Goal: Find specific page/section: Find specific page/section

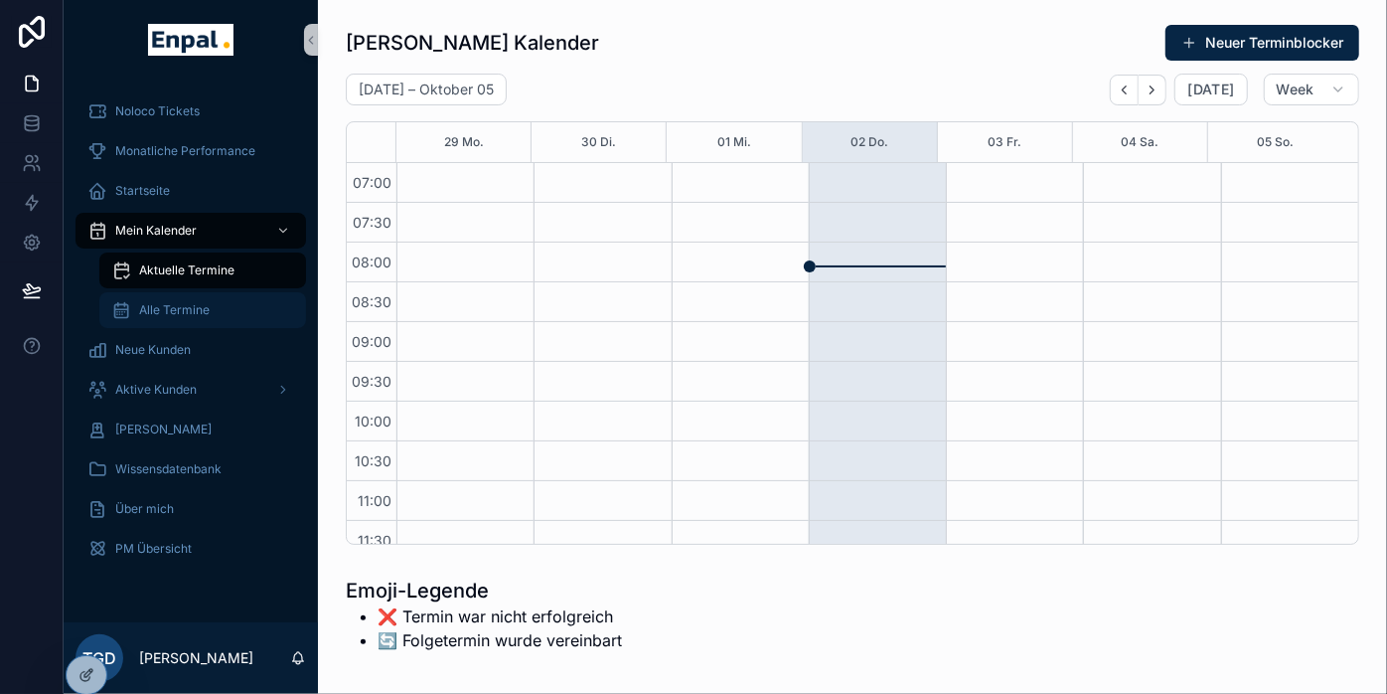
scroll to position [557, 0]
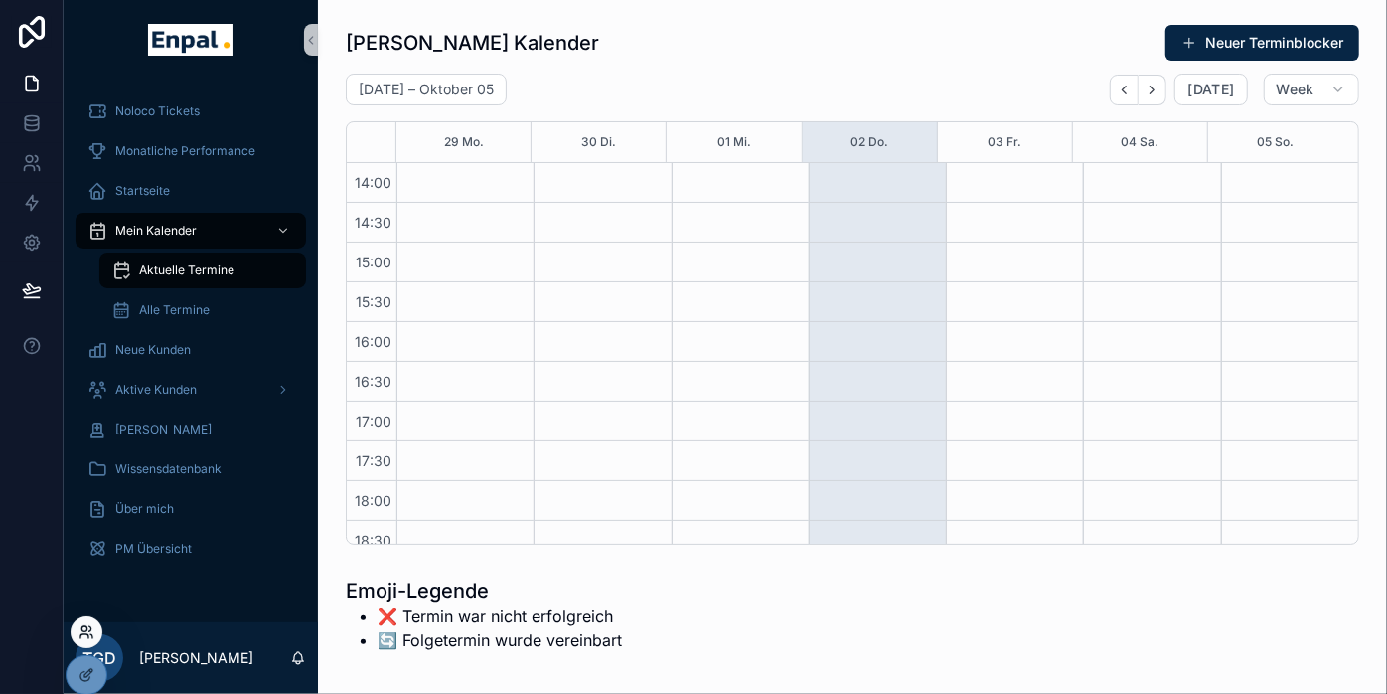
click at [93, 632] on icon at bounding box center [87, 632] width 16 height 16
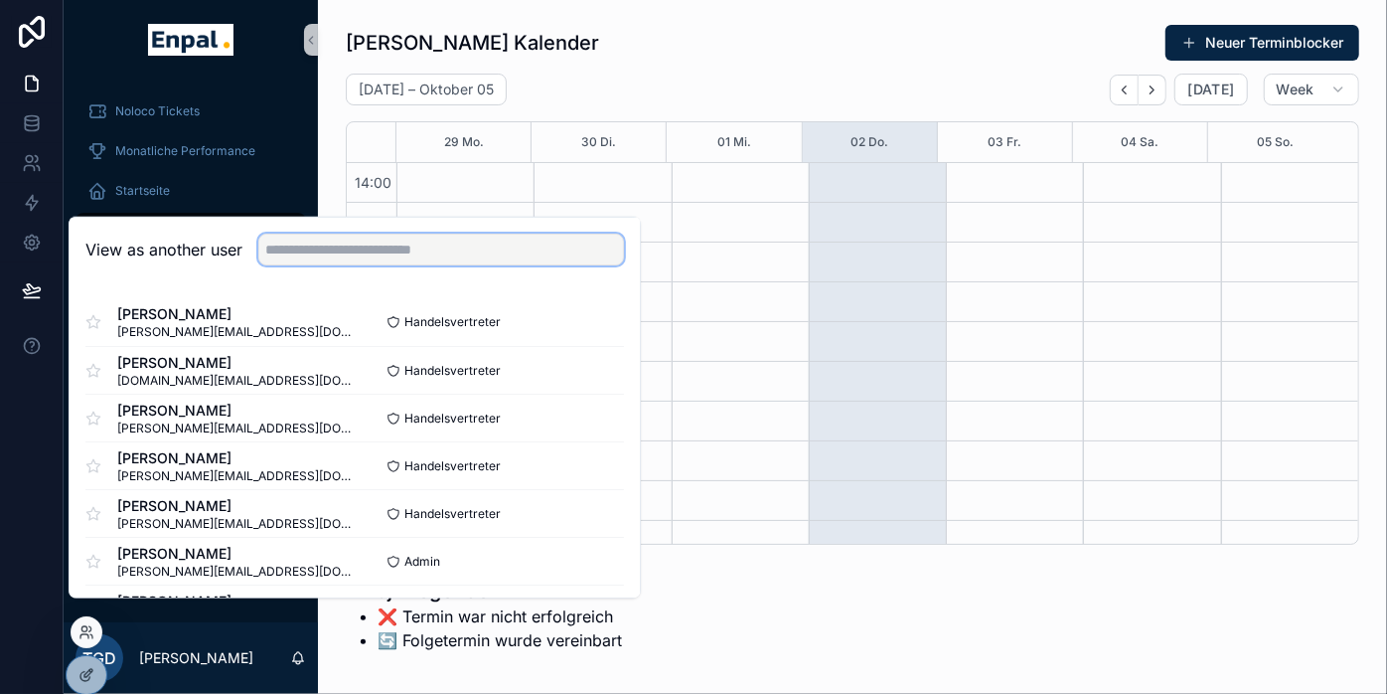
click at [316, 265] on input "text" at bounding box center [441, 250] width 366 height 32
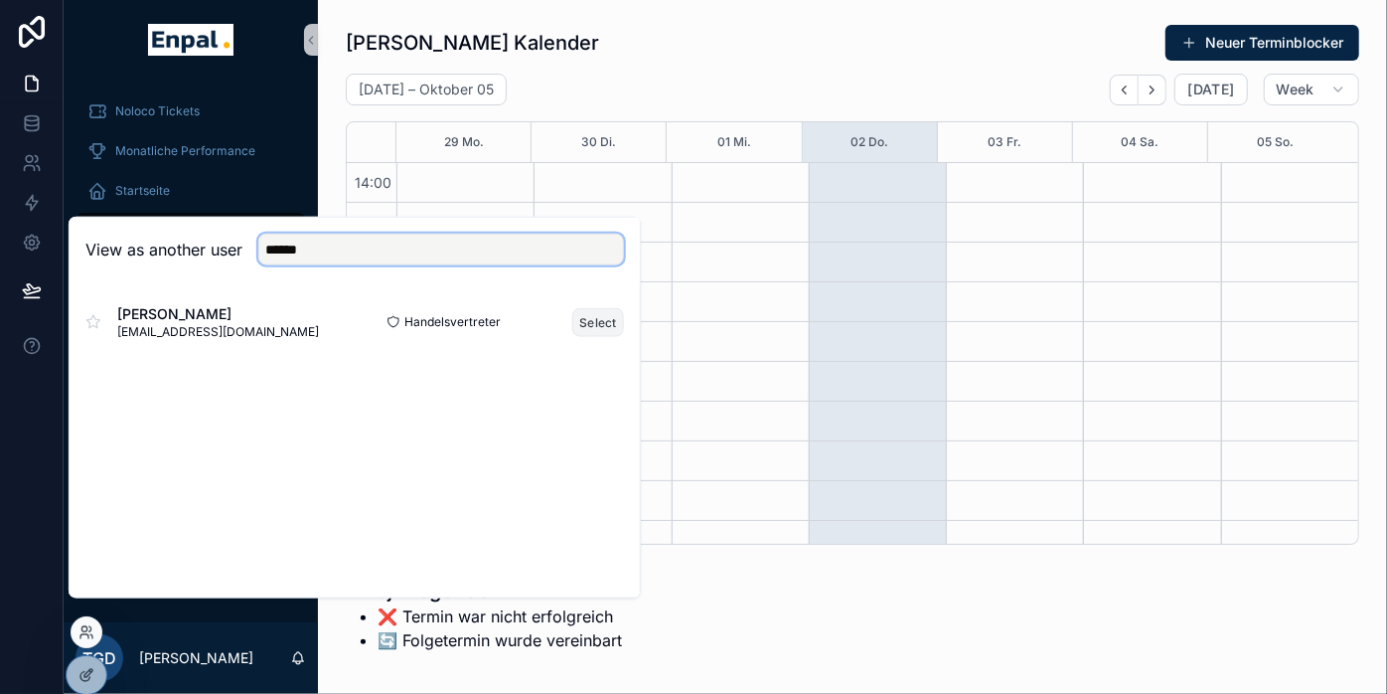
type input "******"
click at [609, 336] on button "Select" at bounding box center [598, 321] width 52 height 29
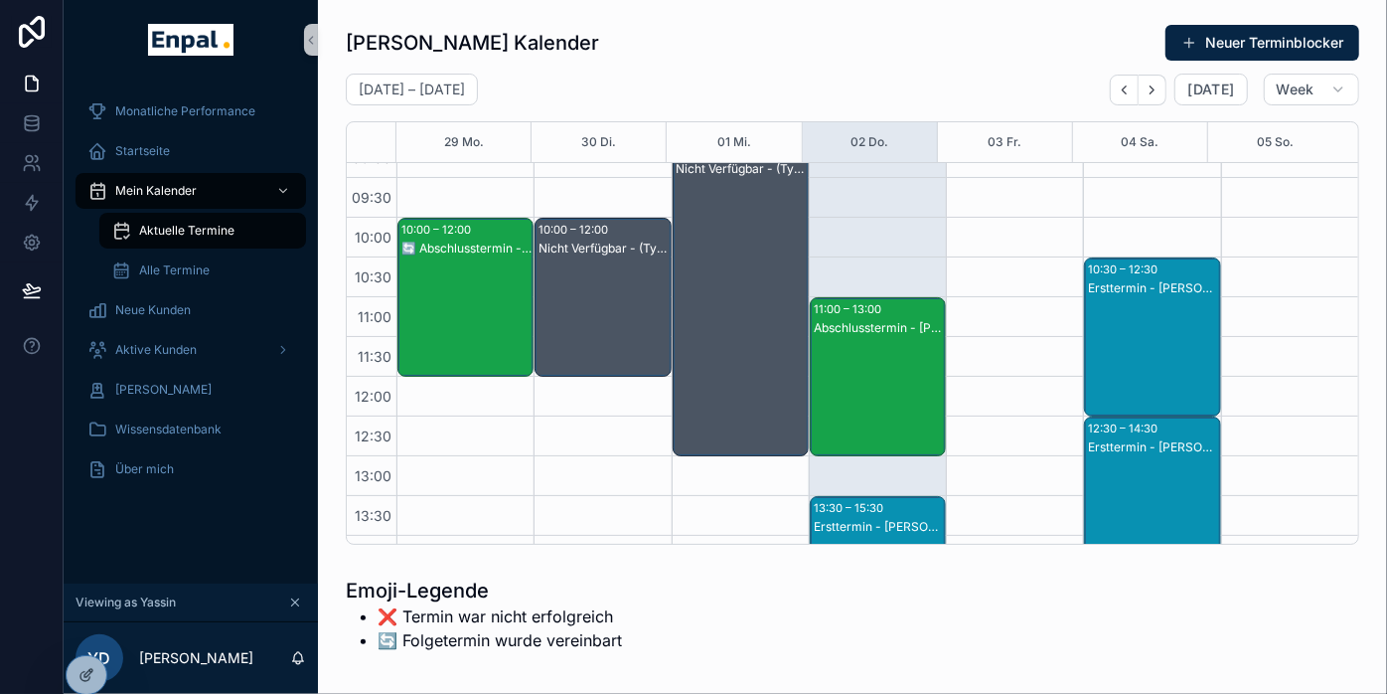
scroll to position [184, 0]
click at [867, 363] on div "Abschlusstermin - Stefan Krüger" at bounding box center [879, 396] width 130 height 155
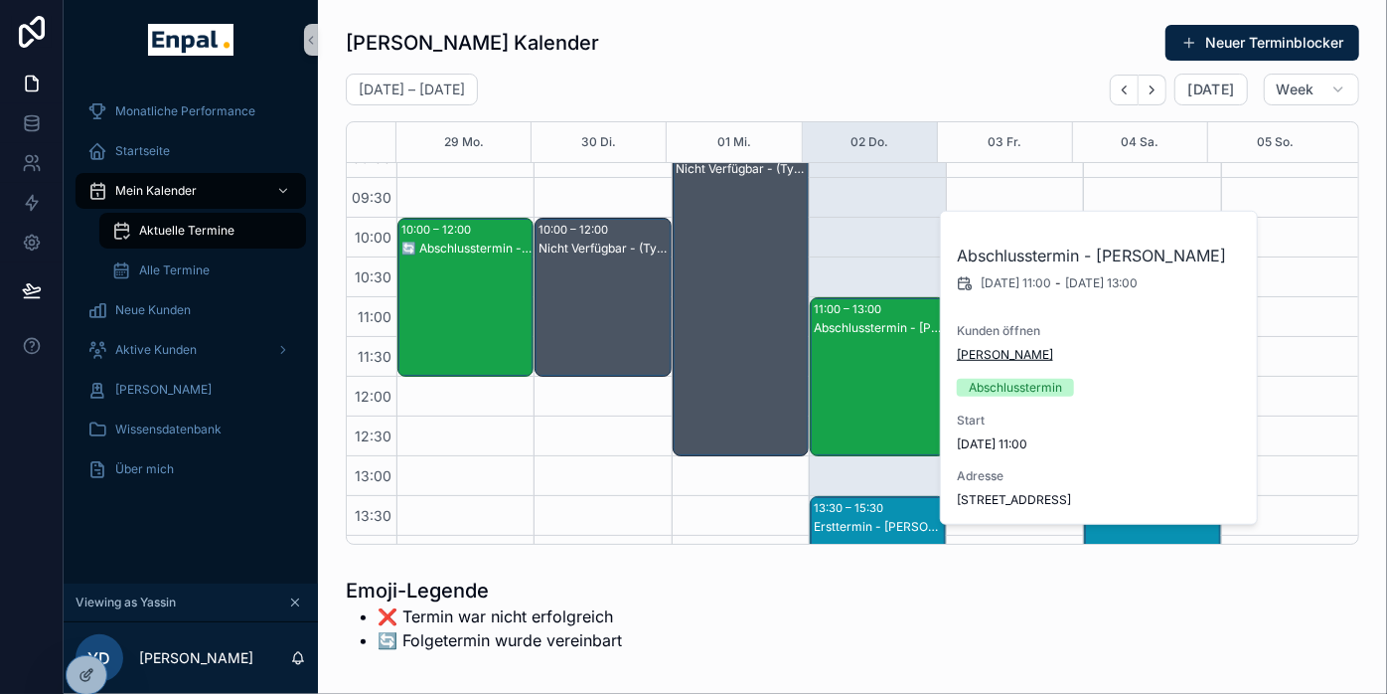
click at [976, 358] on span "Stefan Krüger" at bounding box center [1005, 355] width 96 height 16
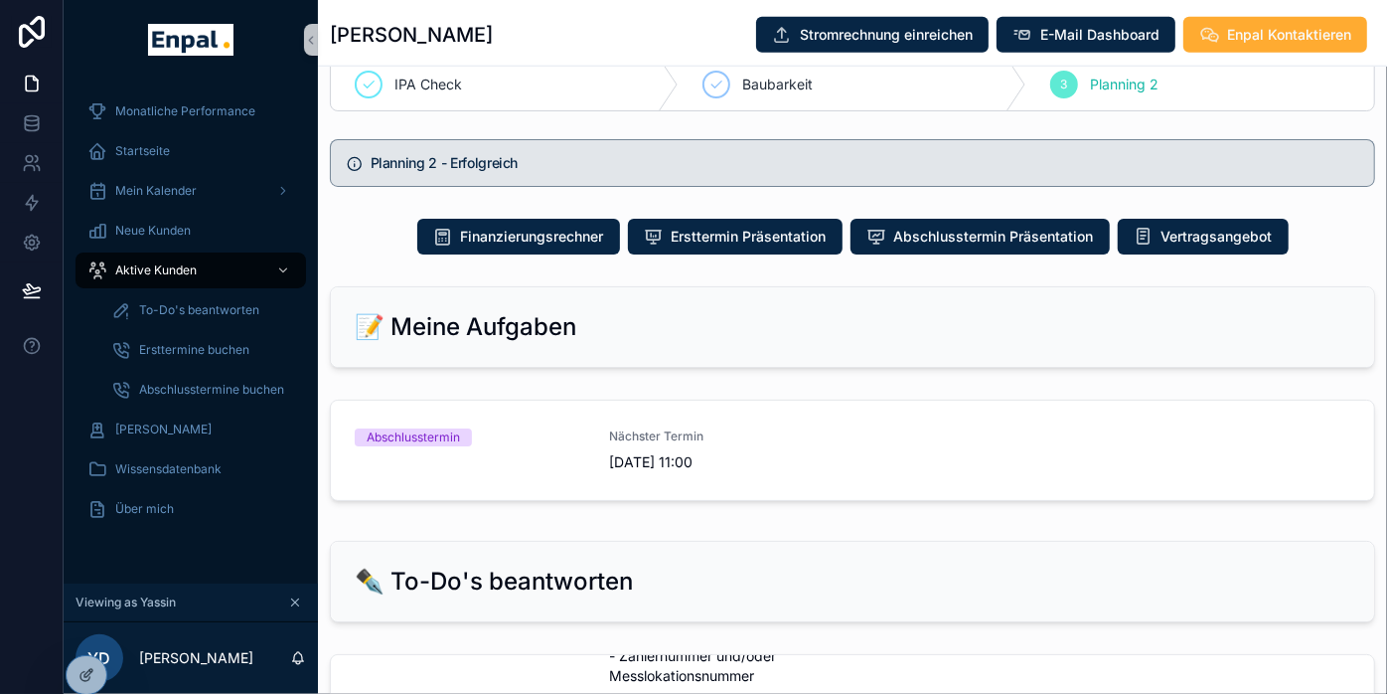
scroll to position [1214, 0]
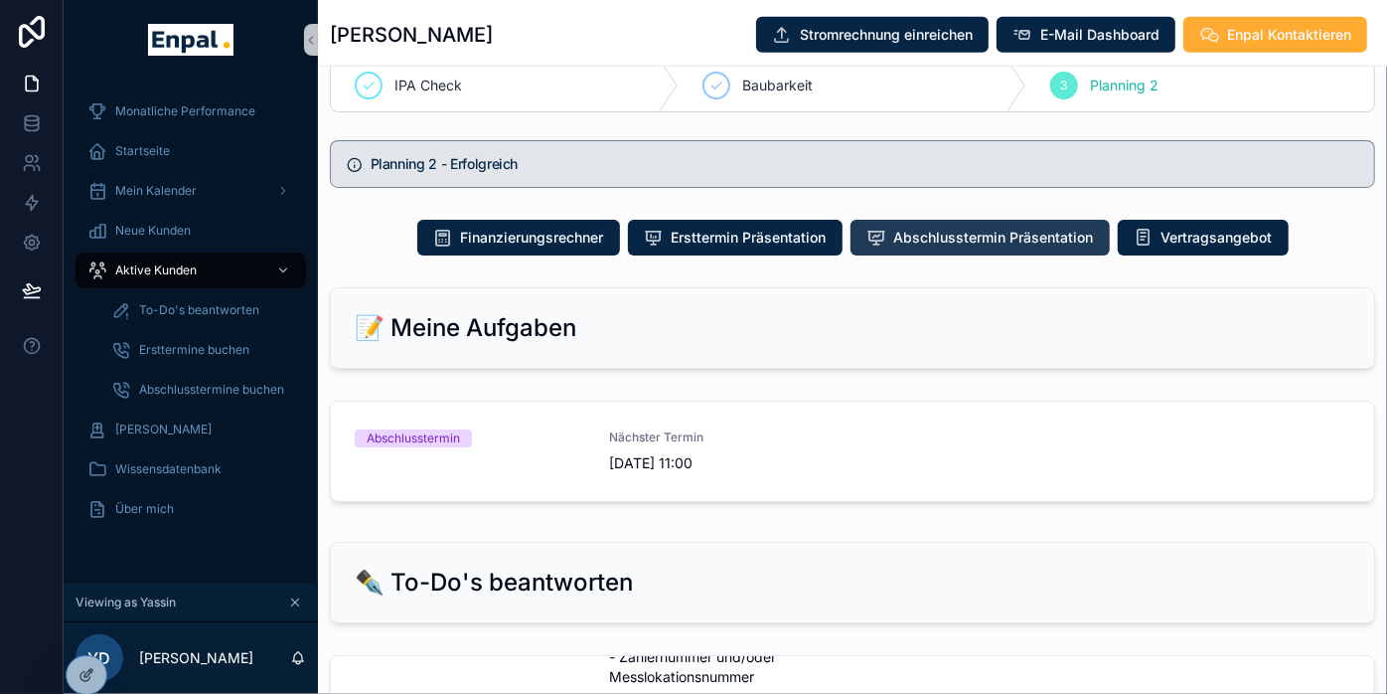
click at [913, 247] on span "Abschlusstermin Präsentation" at bounding box center [994, 238] width 200 height 20
